Goal: Complete application form

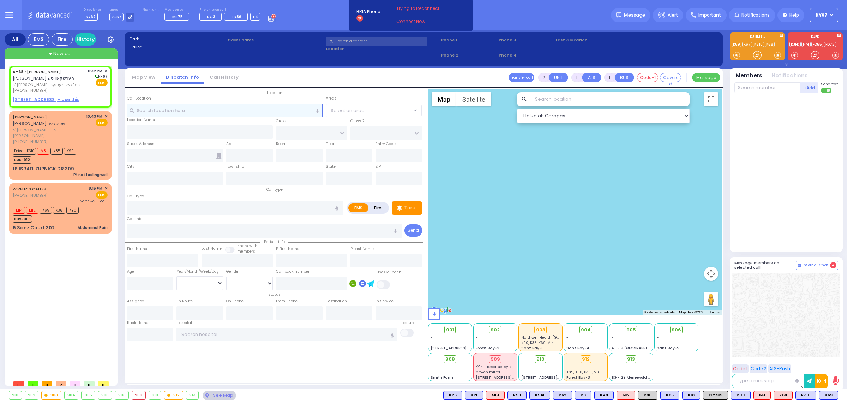
select select
radio input "true"
type input "[PERSON_NAME]"
select select
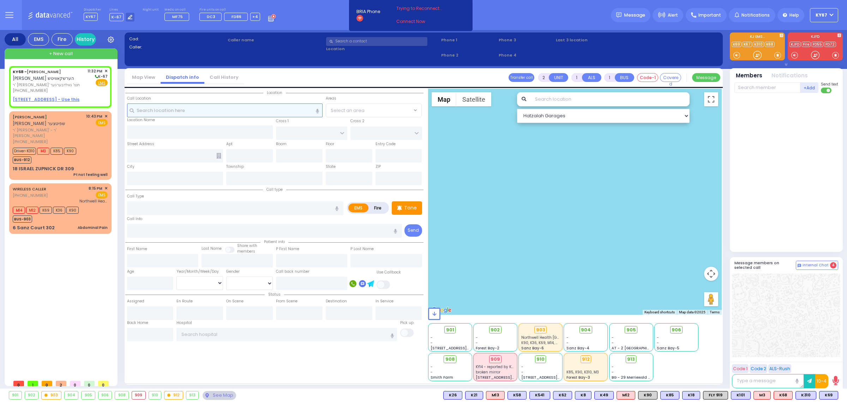
type input "23:32"
select select "Hatzalah Garages"
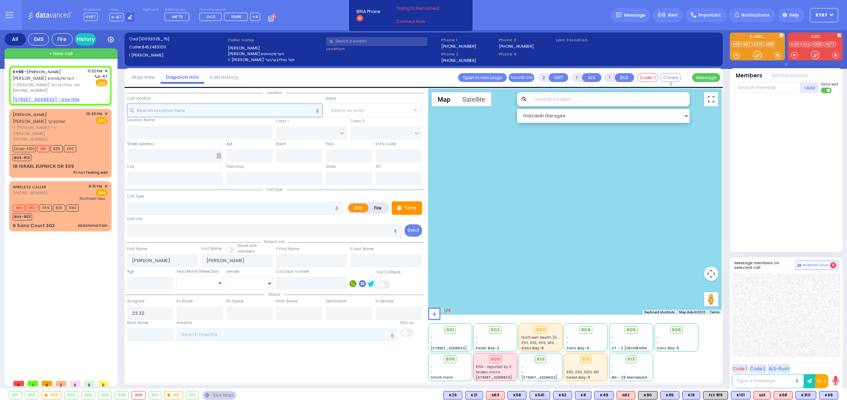
select select
radio input "true"
select select
select select "Hatzalah Garages"
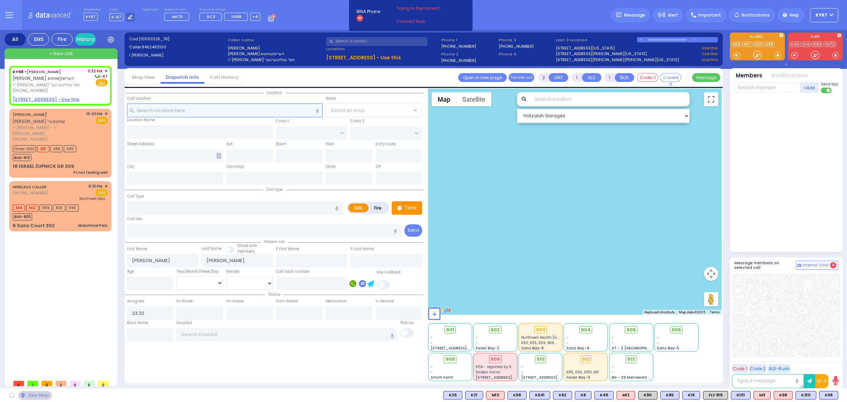
select select
radio input "true"
select select
select select "Hatzalah Garages"
select select
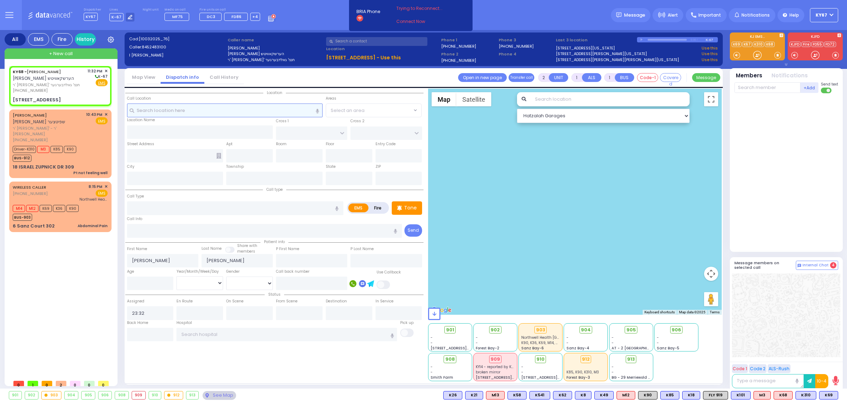
radio input "true"
select select
select select "Hatzalah Garages"
type input "MOUNTAINVIEW DR"
type input "[STREET_ADDRESS]"
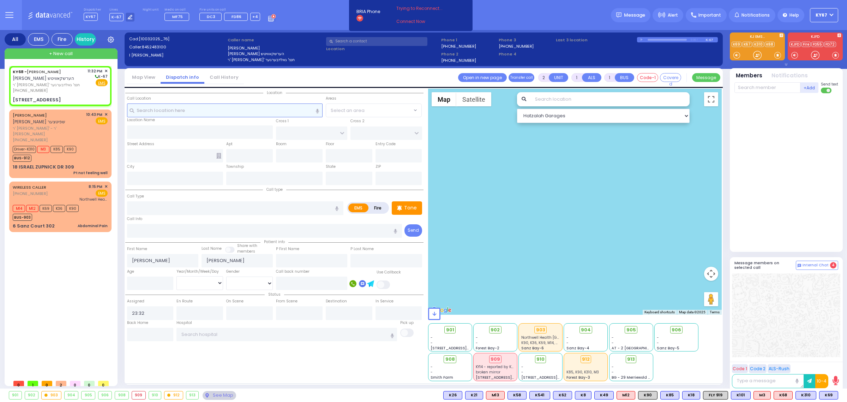
type input "101"
type input "Monroe"
type input "[US_STATE]"
type input "10950"
select select "MONROE"
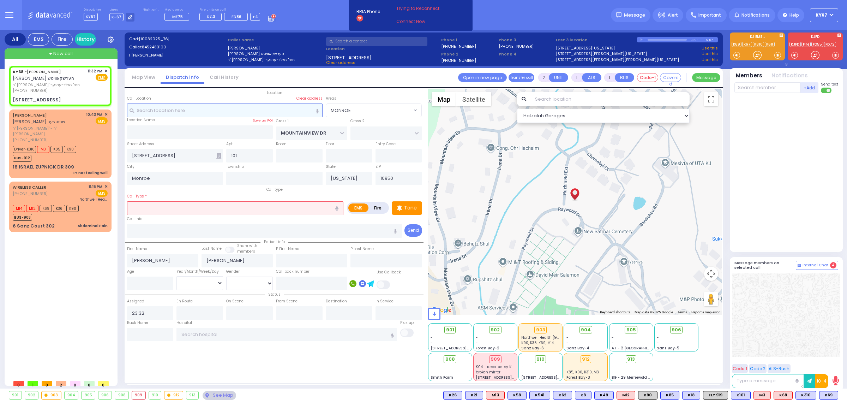
select select
radio input "true"
select select
select select "Hatzalah Garages"
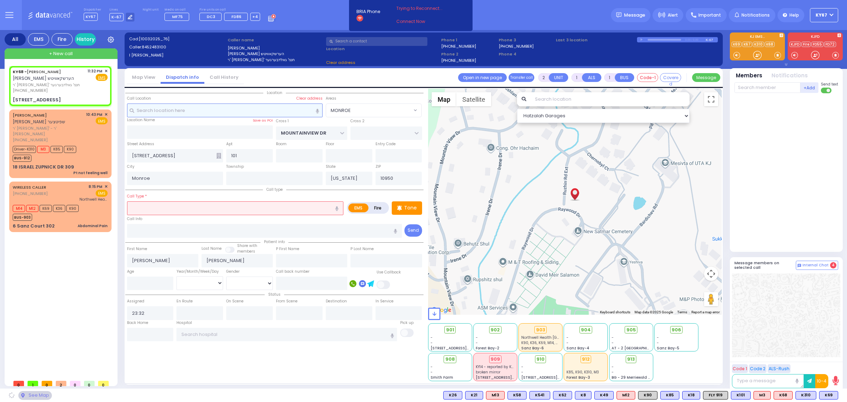
select select "MONROE"
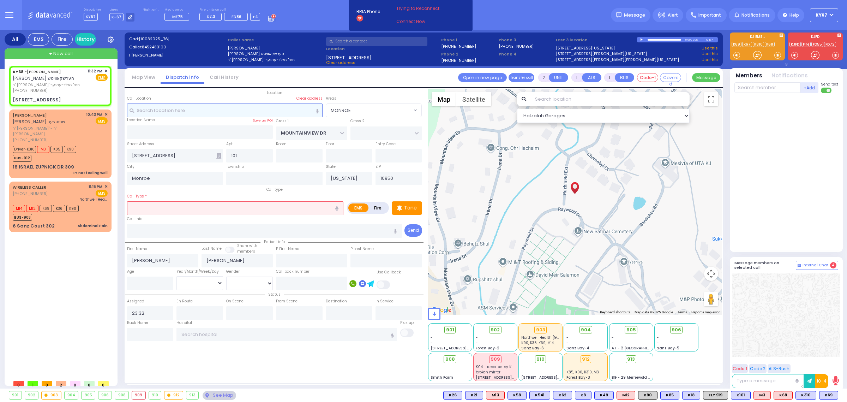
select select
radio input "true"
select select
select select "Hatzalah Garages"
type input "314"
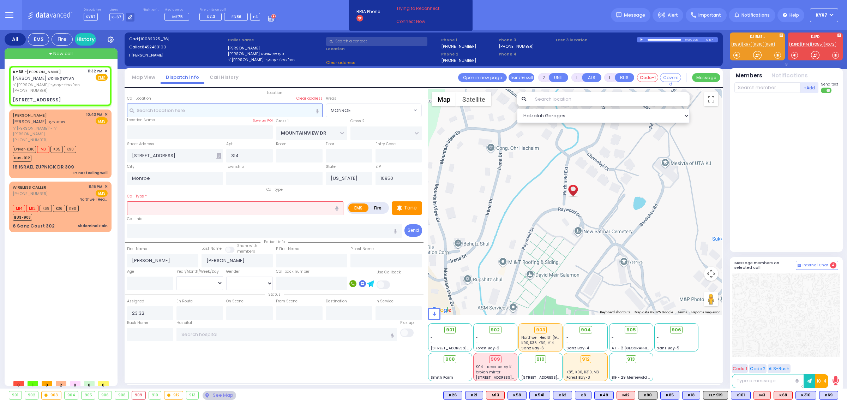
select select "MONROE"
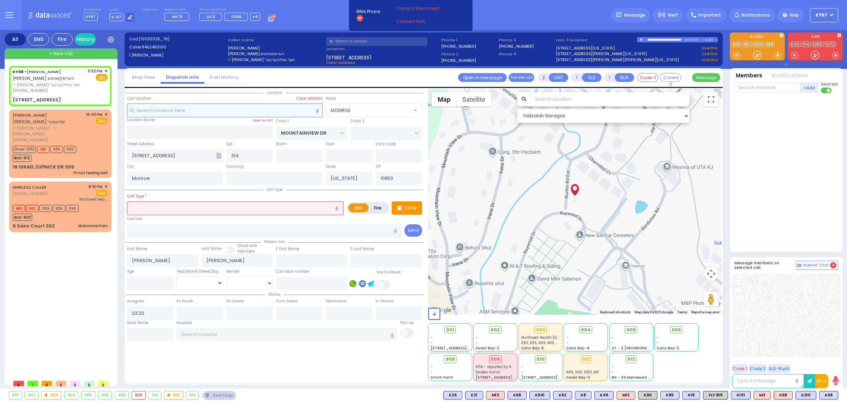
select select
radio input "true"
select select
select select "Hatzalah Garages"
select select "MONROE"
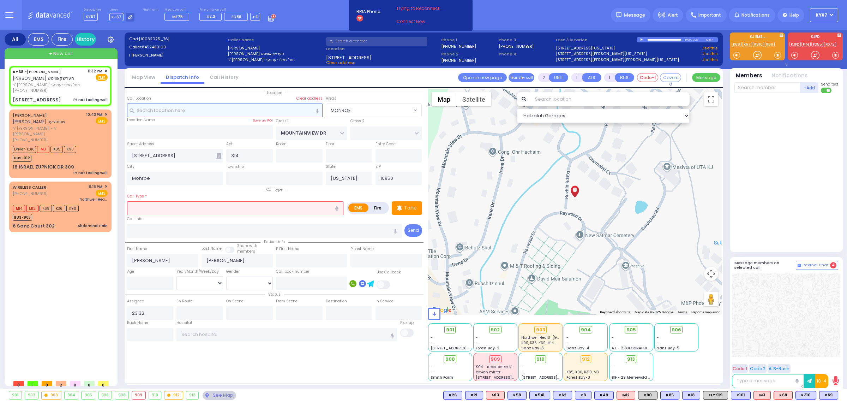
type input "1"
type input "0"
select select
type input "Pt not feeling well"
radio input "true"
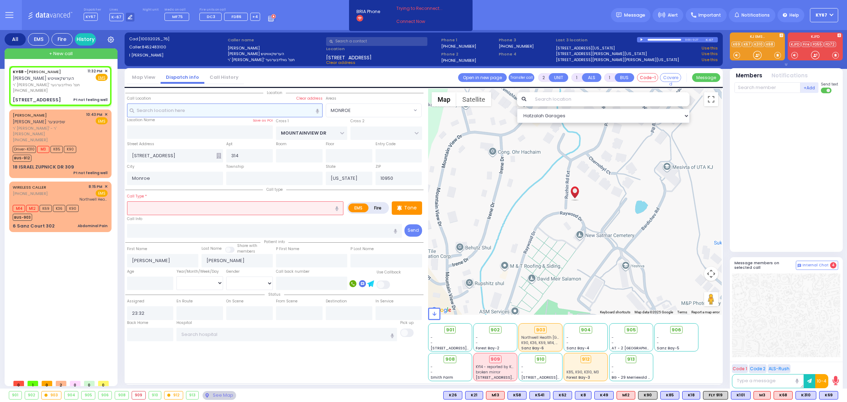
select select
select select "Hatzalah Garages"
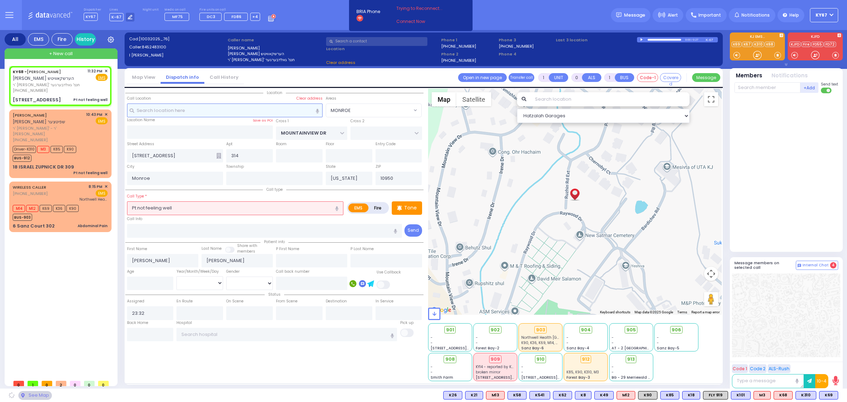
select select
radio input "true"
select select
select select "Hatzalah Garages"
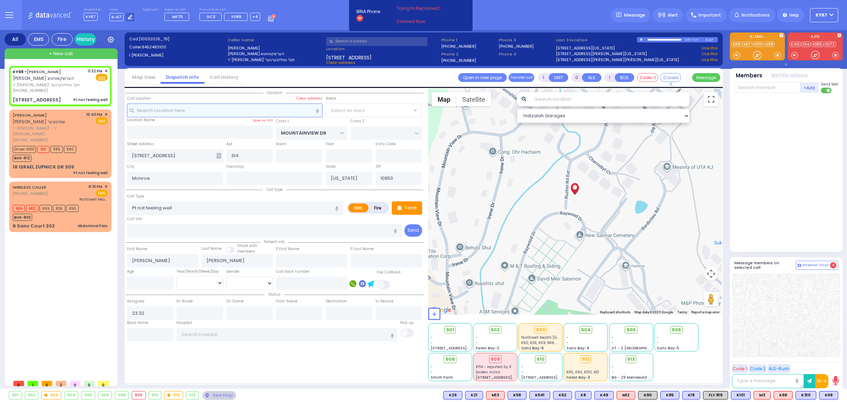
select select "MONROE"
select select
radio input "true"
select select
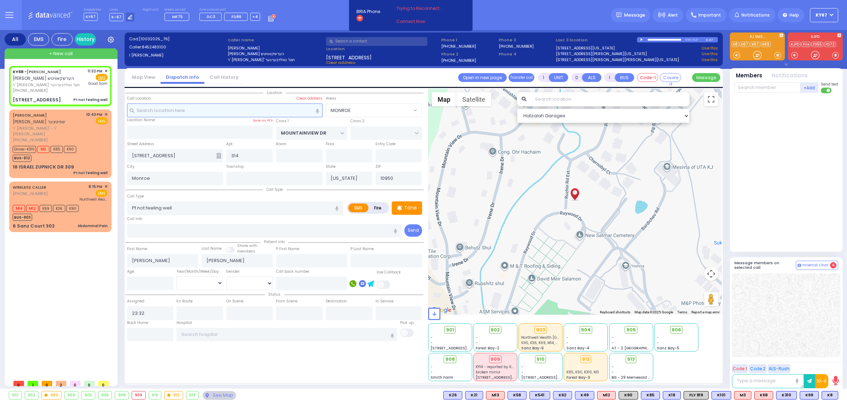
type input "[GEOGRAPHIC_DATA]"
select select "Hatzalah Garages"
select select "MONROE"
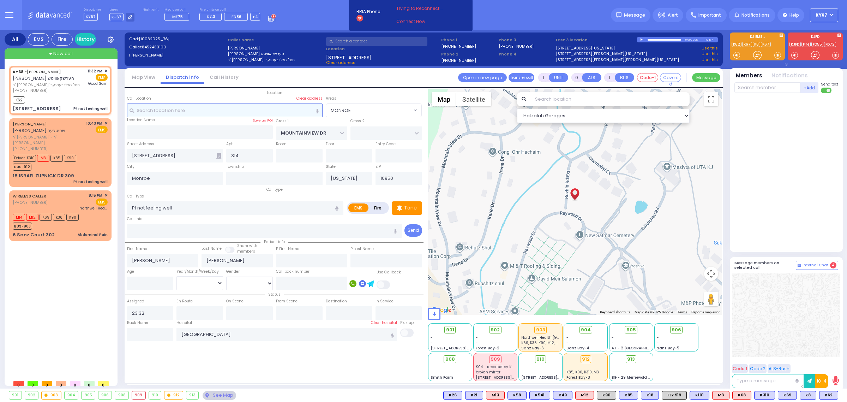
select select
radio input "true"
select select
type input "23:33"
select select "Hatzalah Garages"
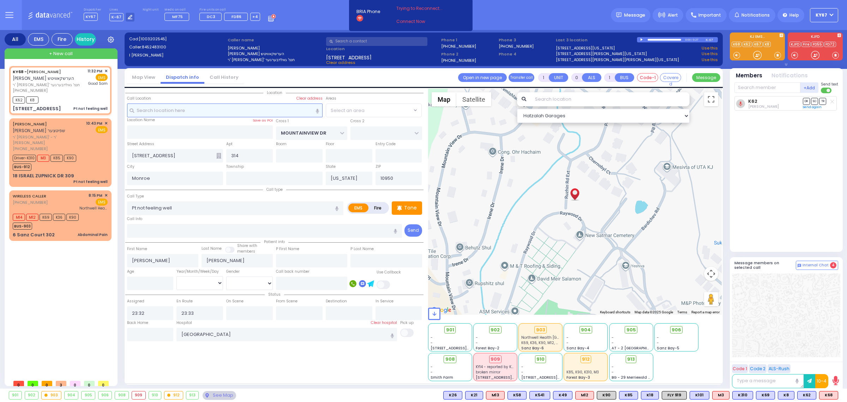
select select "MONROE"
select select
radio input "true"
select select
select select "Hatzalah Garages"
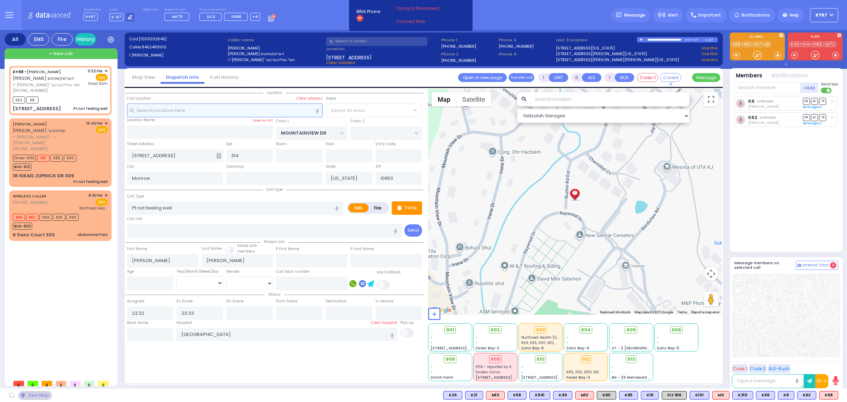
select select "MONROE"
select select
radio input "true"
select select
select select "Hatzalah Garages"
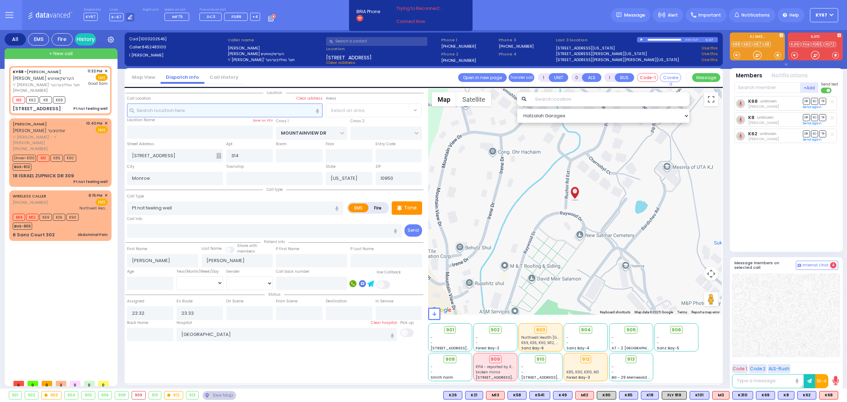
select select "MONROE"
select select
radio input "true"
select select
select select "Hatzalah Garages"
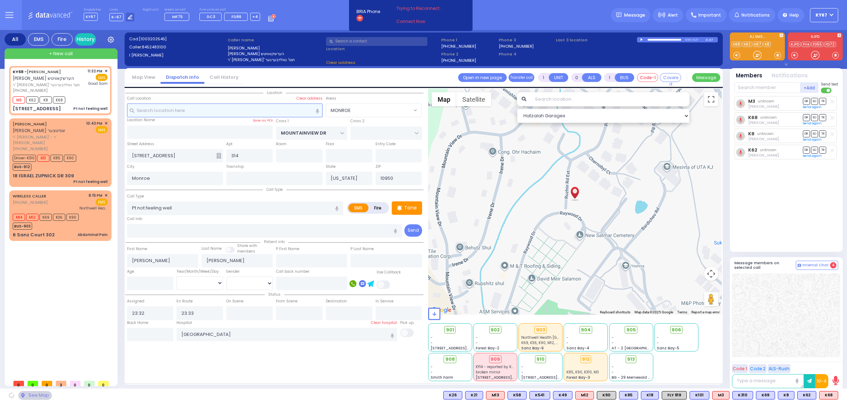
select select "MONROE"
